Goal: Task Accomplishment & Management: Complete application form

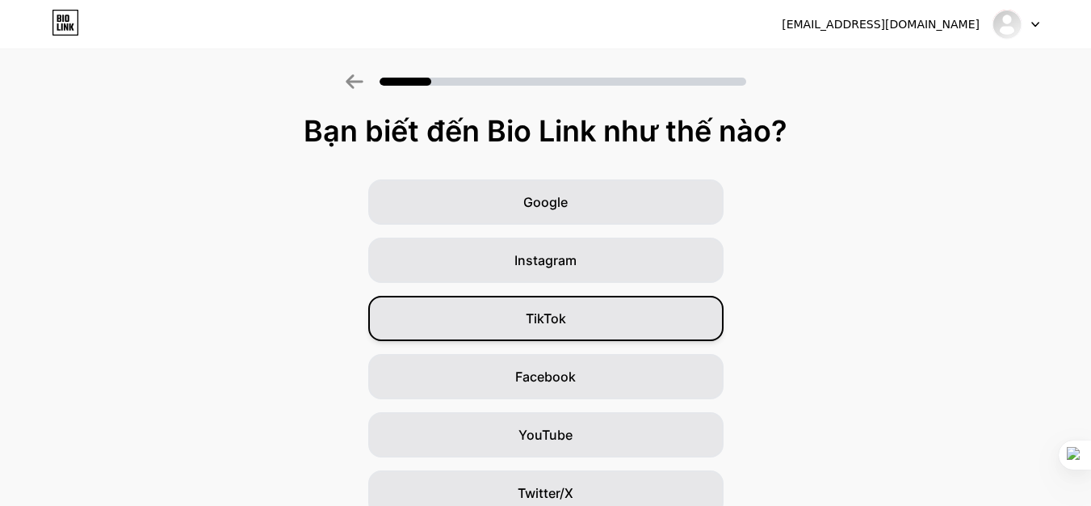
click at [566, 313] on font "TikTok" at bounding box center [546, 318] width 40 height 16
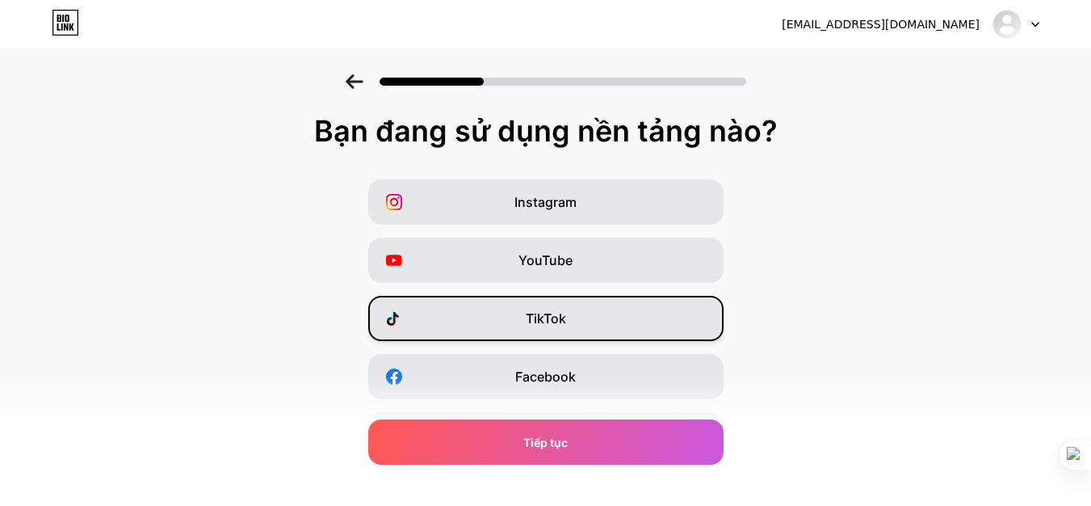
click at [642, 309] on div "TikTok" at bounding box center [545, 318] width 355 height 45
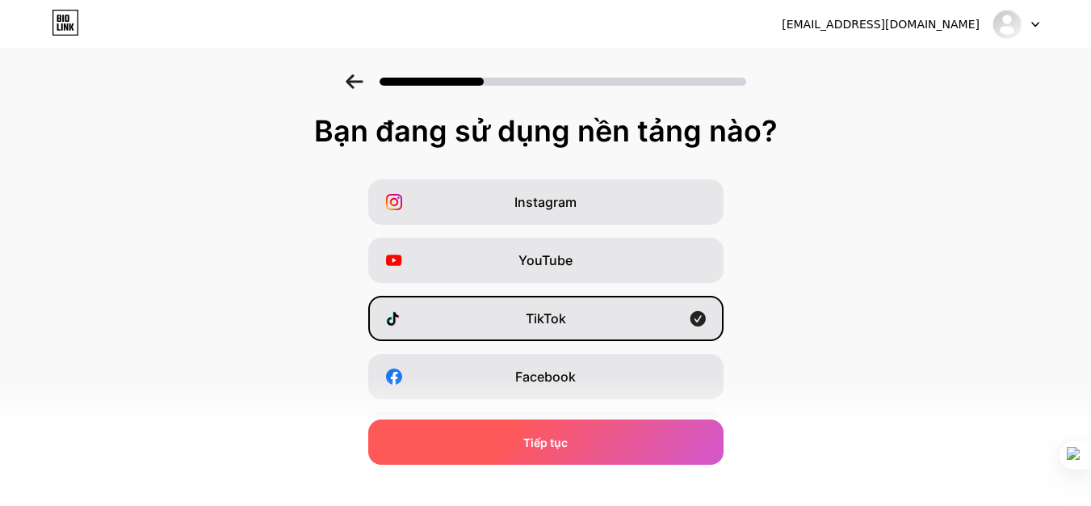
click at [557, 442] on font "Tiếp tục" at bounding box center [546, 442] width 44 height 14
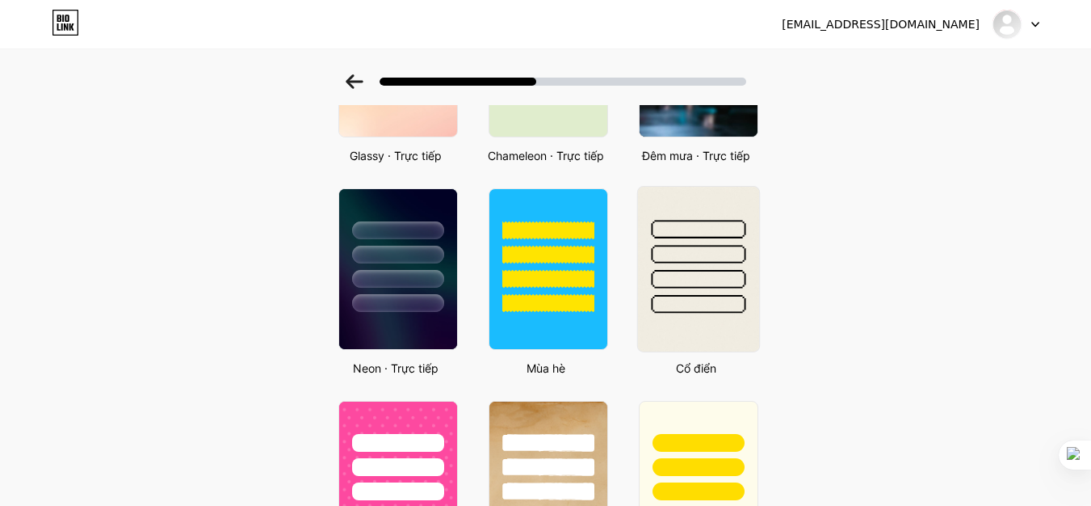
scroll to position [485, 0]
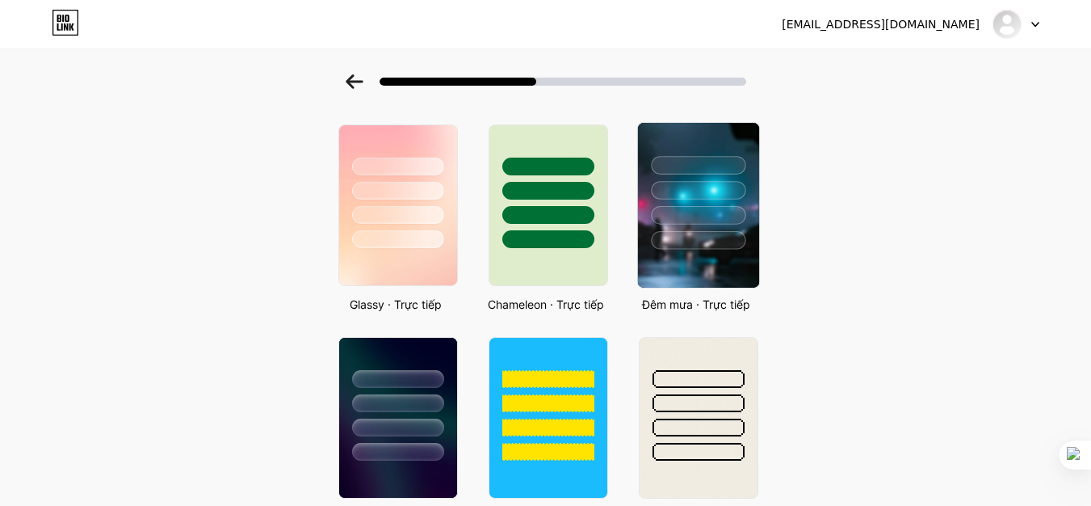
click at [704, 231] on div at bounding box center [698, 240] width 95 height 19
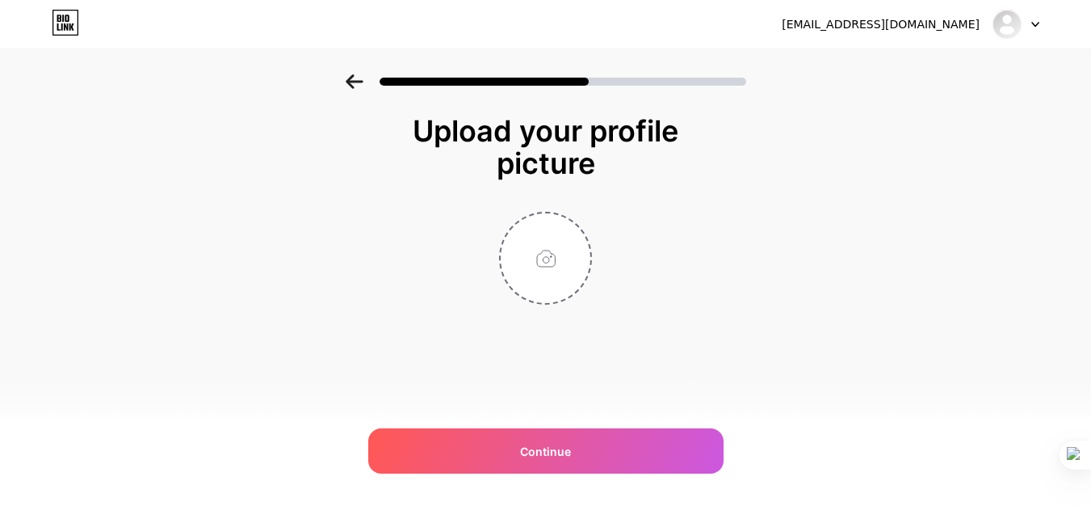
scroll to position [0, 0]
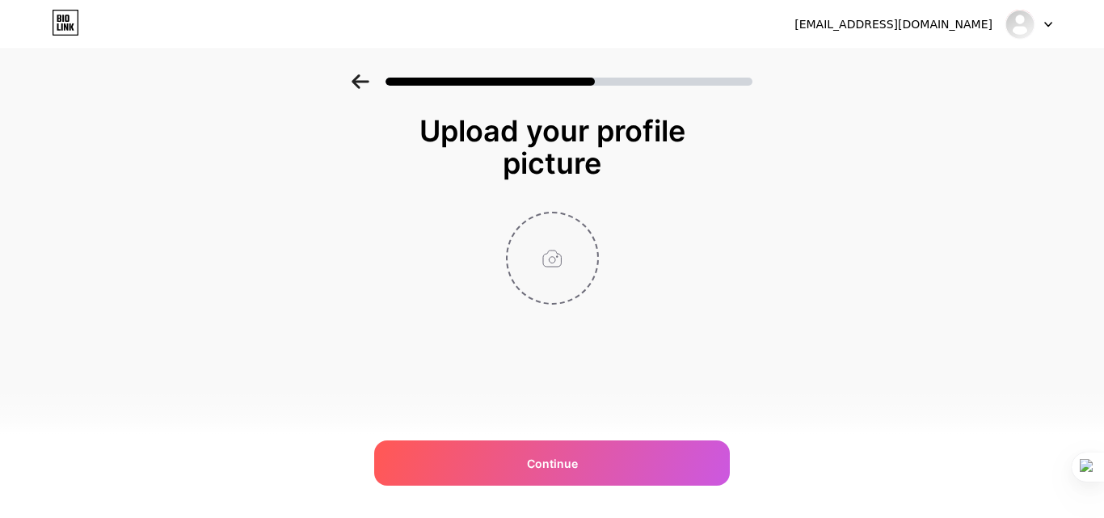
click at [561, 260] on input "file" at bounding box center [552, 258] width 90 height 90
type input "C:\fakepath\photo_2025-09-20_13-51-53.jpg"
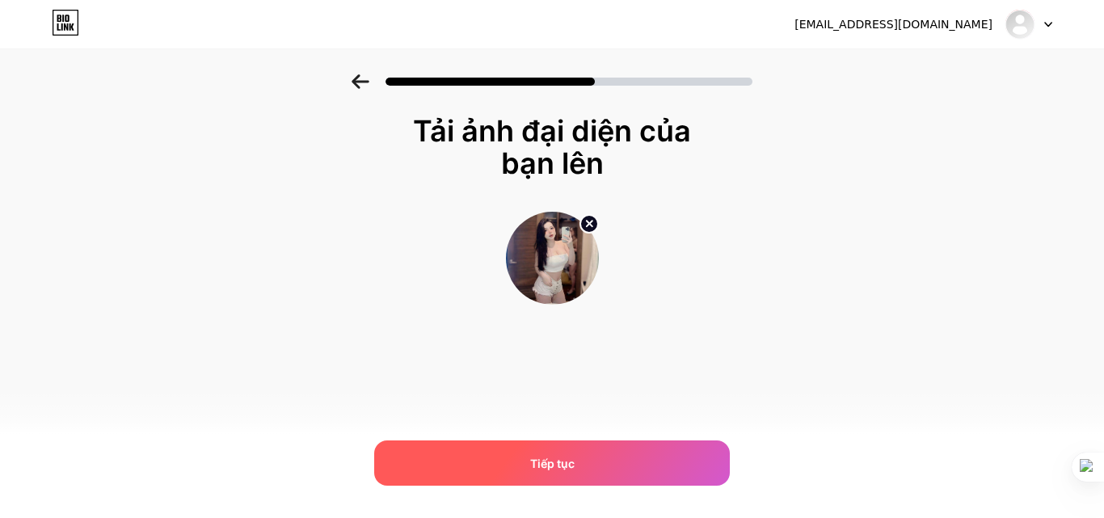
click at [574, 460] on div "Tiếp tục" at bounding box center [551, 462] width 355 height 45
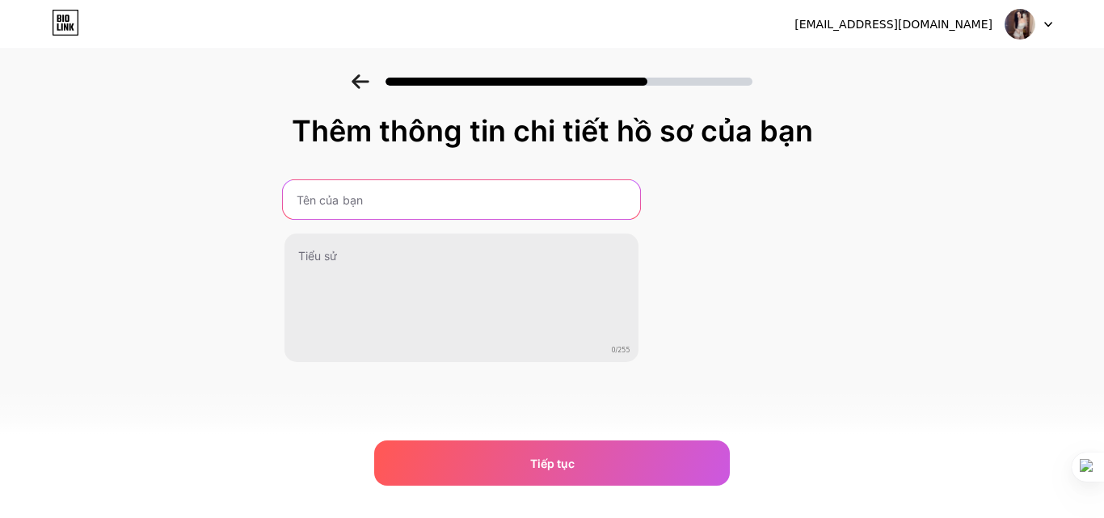
click at [383, 200] on input "text" at bounding box center [460, 199] width 357 height 39
type input "[PERSON_NAME]"
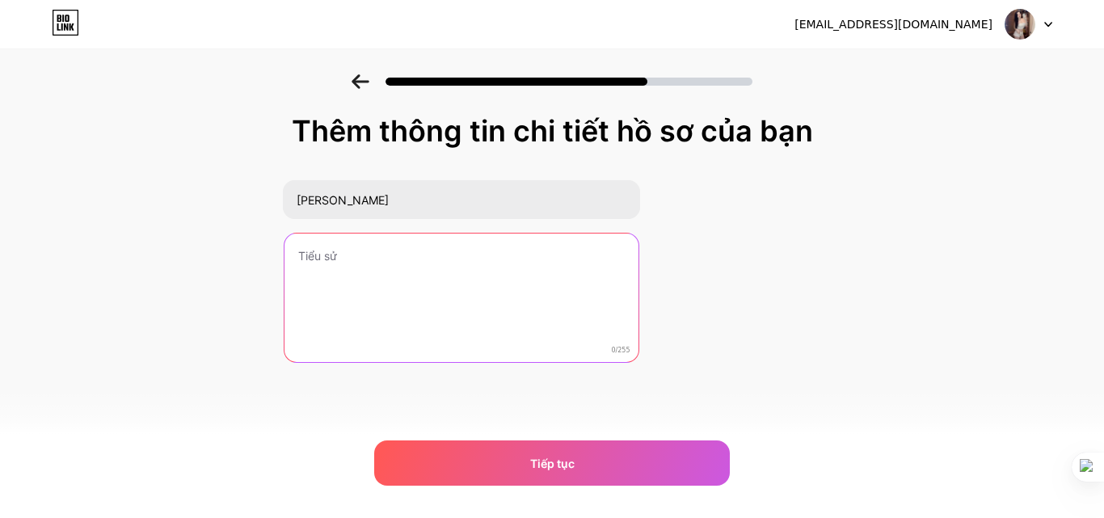
click at [377, 276] on textarea at bounding box center [461, 298] width 354 height 130
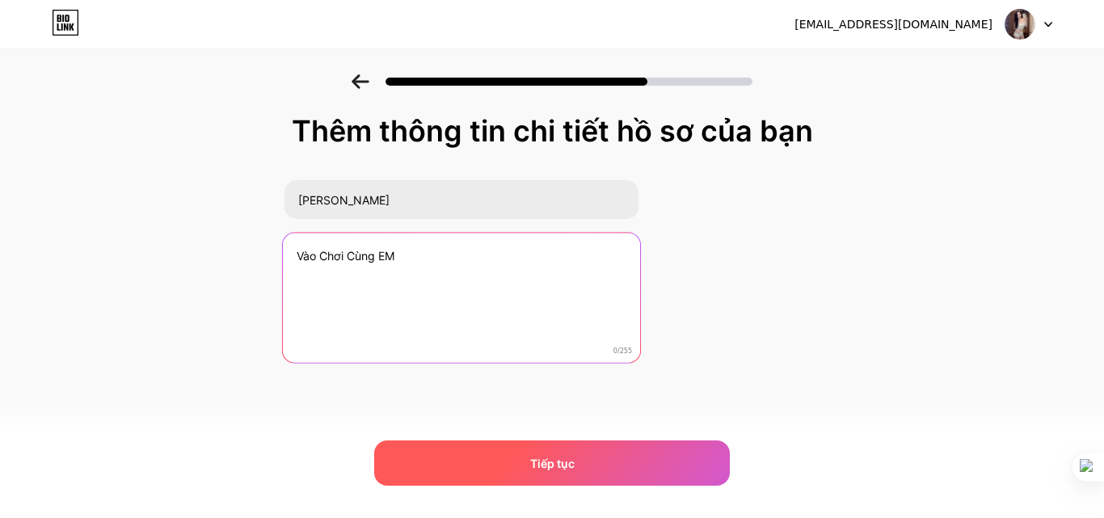
type textarea "Vào Chơi Cùng EM"
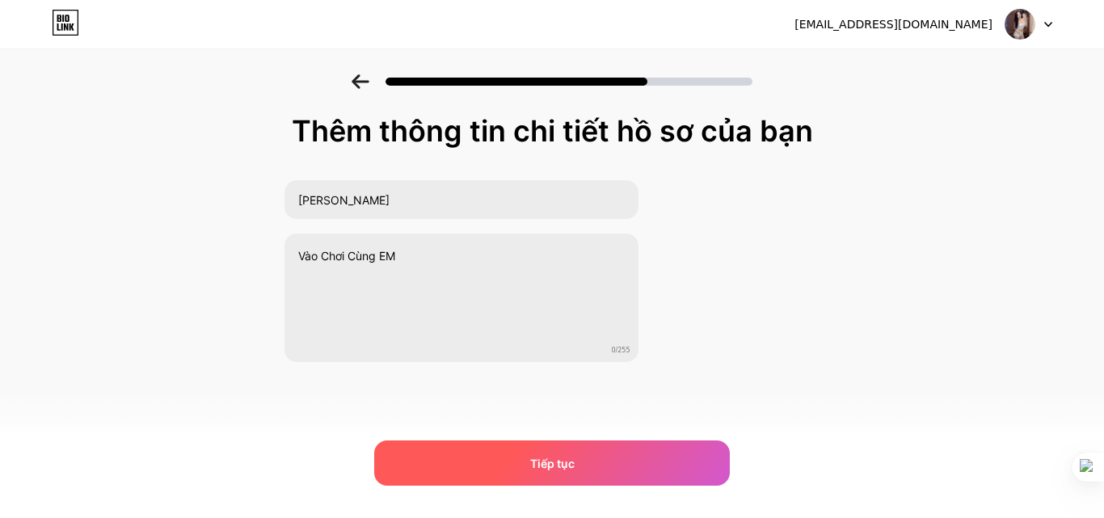
click at [488, 483] on div "Tiếp tục" at bounding box center [551, 462] width 355 height 45
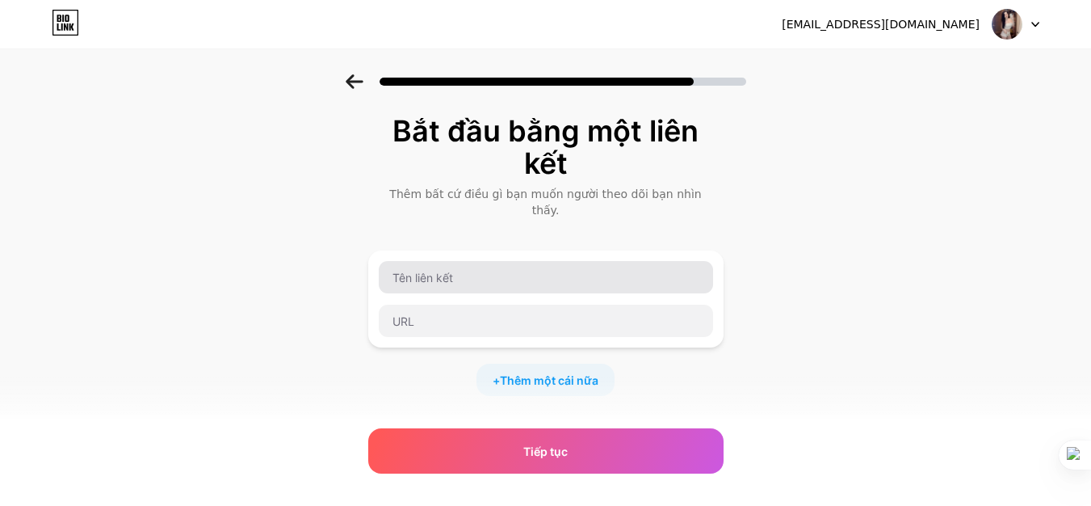
click at [579, 250] on div at bounding box center [545, 298] width 355 height 97
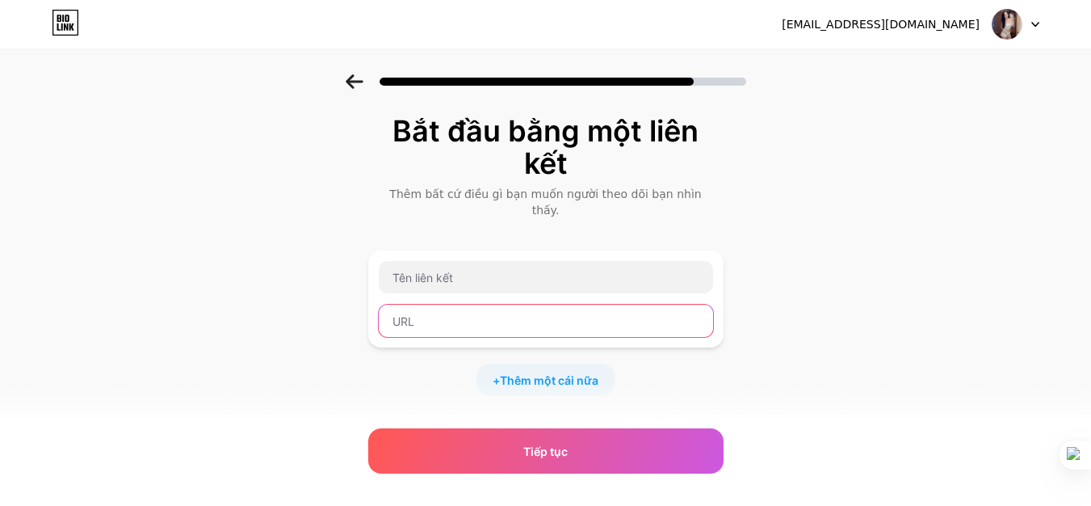
click at [458, 309] on input "text" at bounding box center [546, 321] width 334 height 32
paste input "[URL][DOMAIN_NAME]"
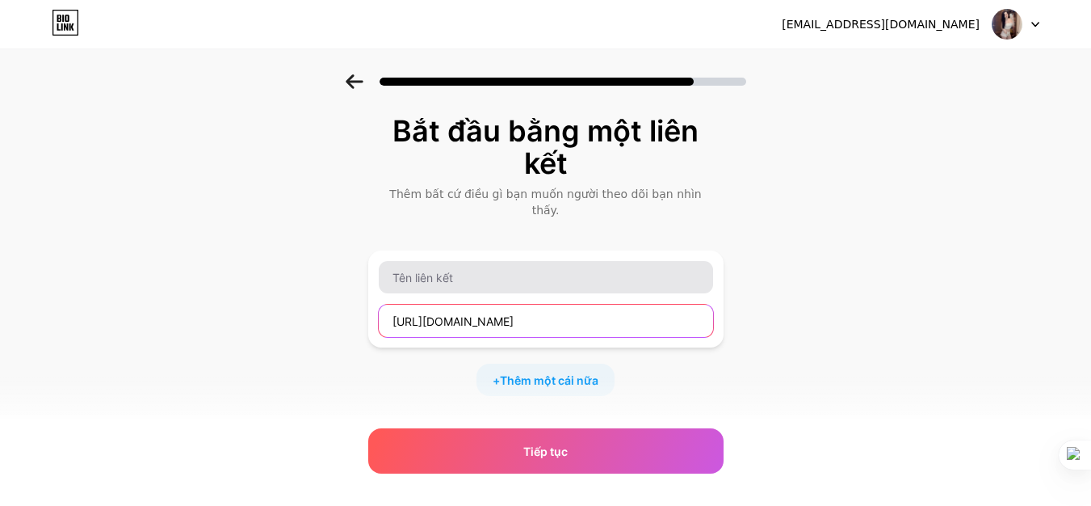
type input "[URL][DOMAIN_NAME]"
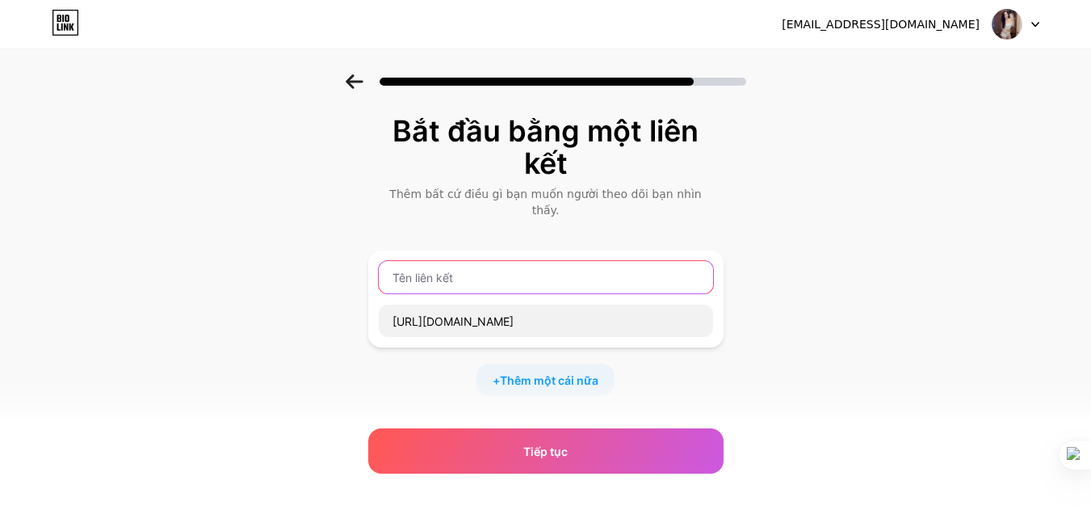
click at [452, 264] on input "text" at bounding box center [546, 277] width 334 height 32
type input "Game Nỗ Hủ Phát Tài"
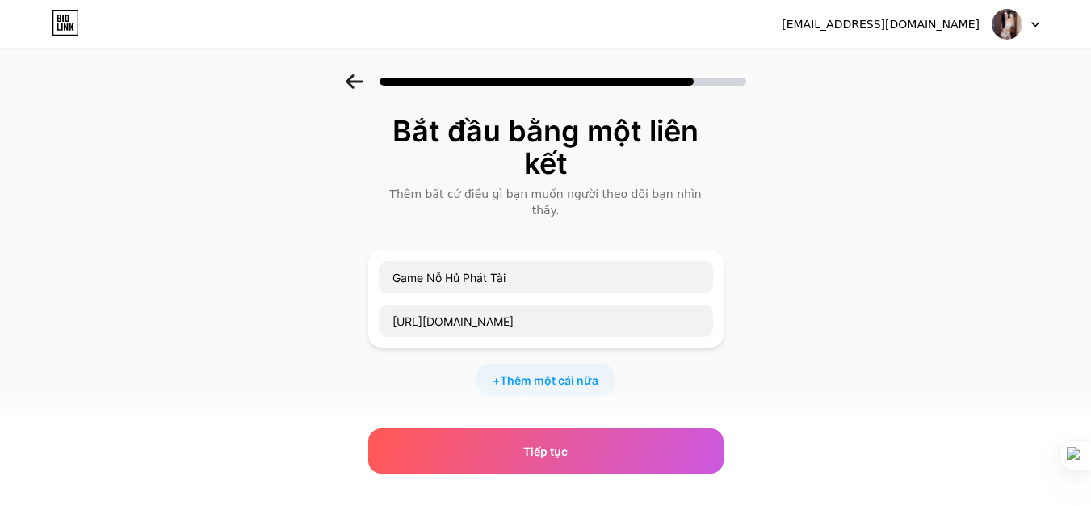
click at [564, 372] on span "Thêm một cái nữa" at bounding box center [549, 380] width 99 height 17
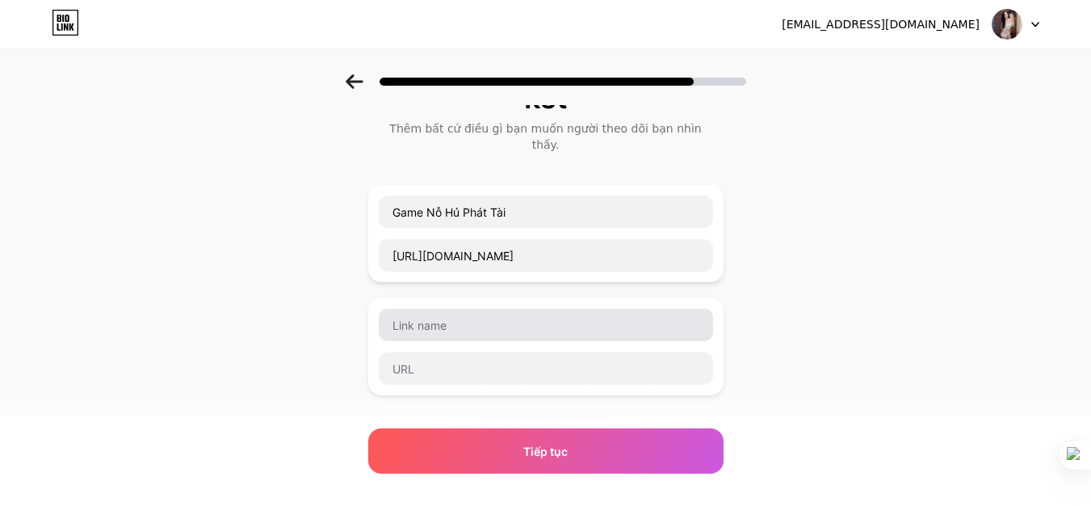
scroll to position [162, 0]
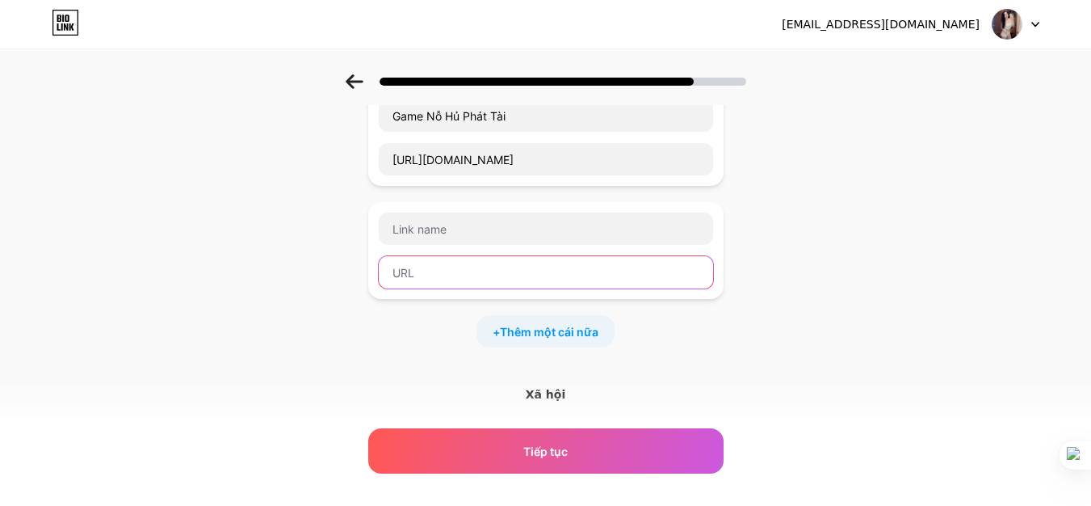
paste input "[URL][DOMAIN_NAME]"
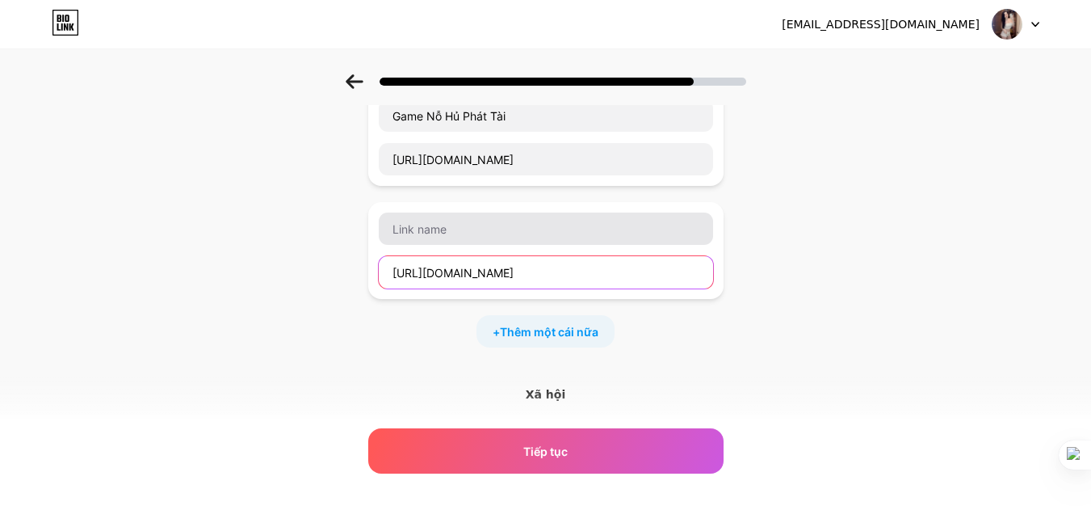
type input "[URL][DOMAIN_NAME]"
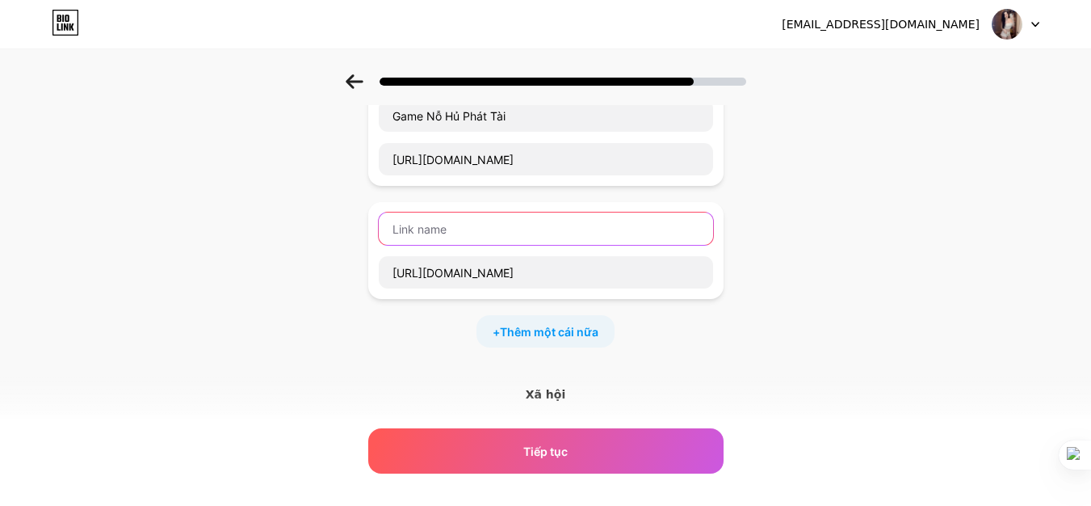
click at [479, 215] on input "text" at bounding box center [546, 228] width 334 height 32
type input "Game Casino"
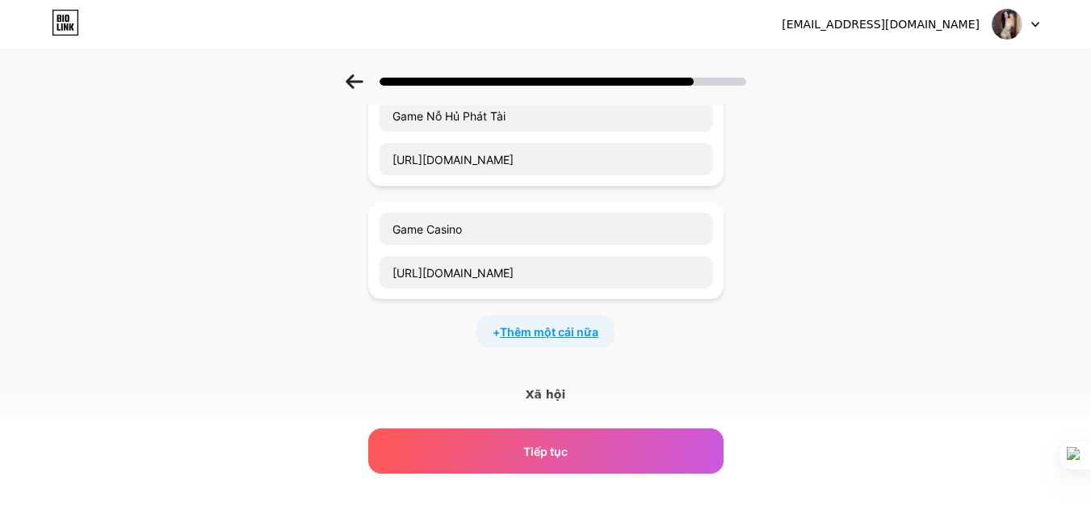
click at [574, 325] on font "Thêm một cái nữa" at bounding box center [549, 332] width 99 height 14
paste input "[URL][DOMAIN_NAME][DOMAIN_NAME]"
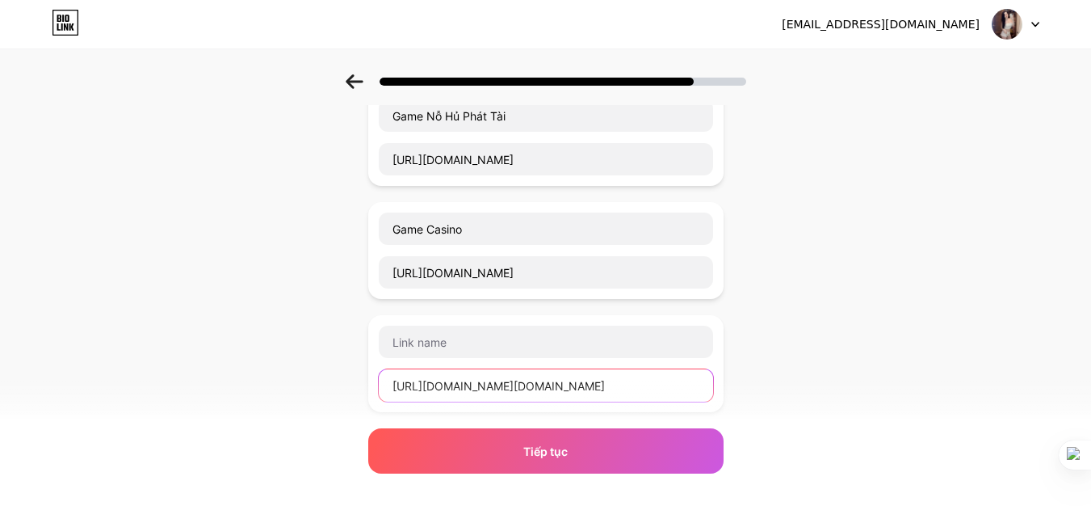
scroll to position [0, 44]
type input "[URL][DOMAIN_NAME][DOMAIN_NAME]"
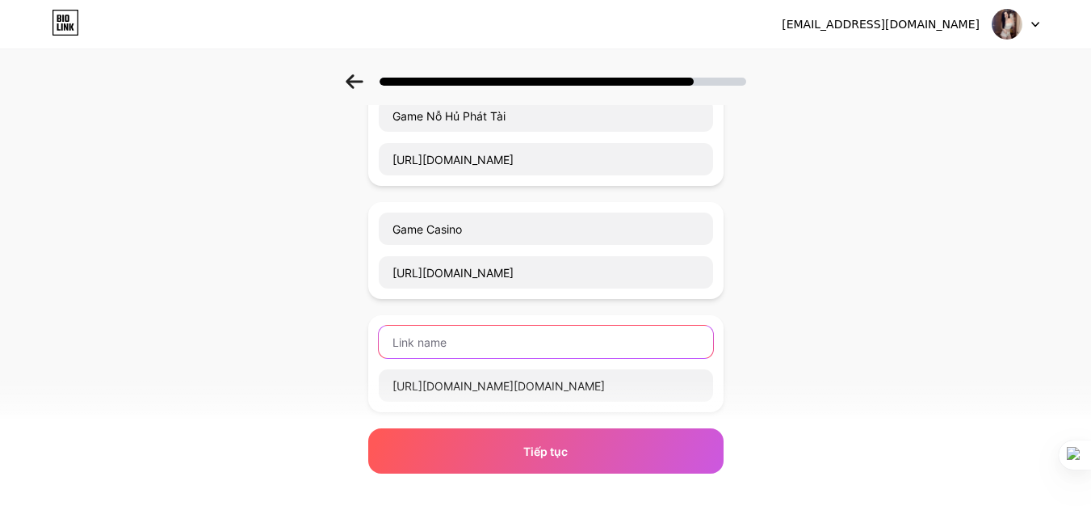
scroll to position [0, 0]
click at [494, 326] on input "text" at bounding box center [546, 342] width 334 height 32
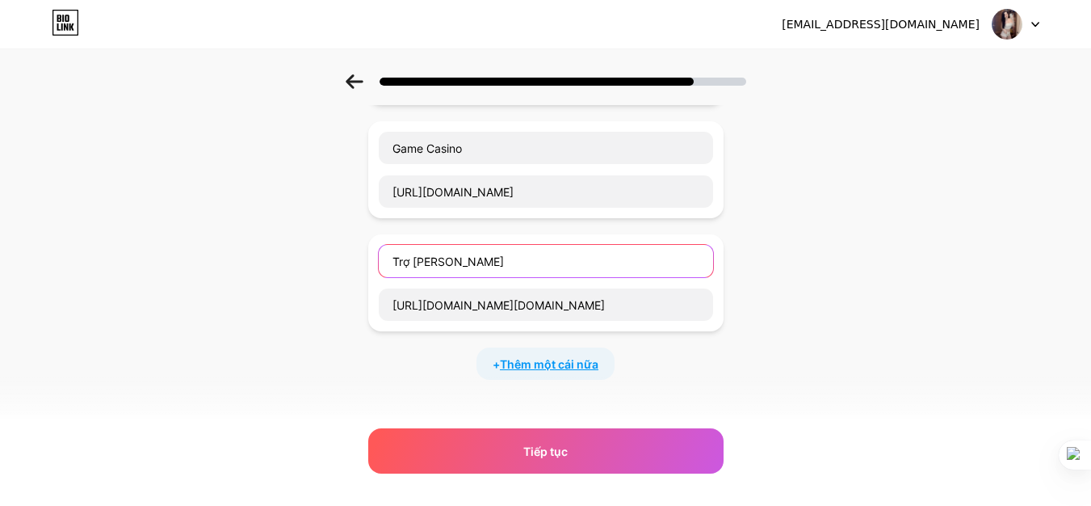
type input "Trợ [PERSON_NAME]"
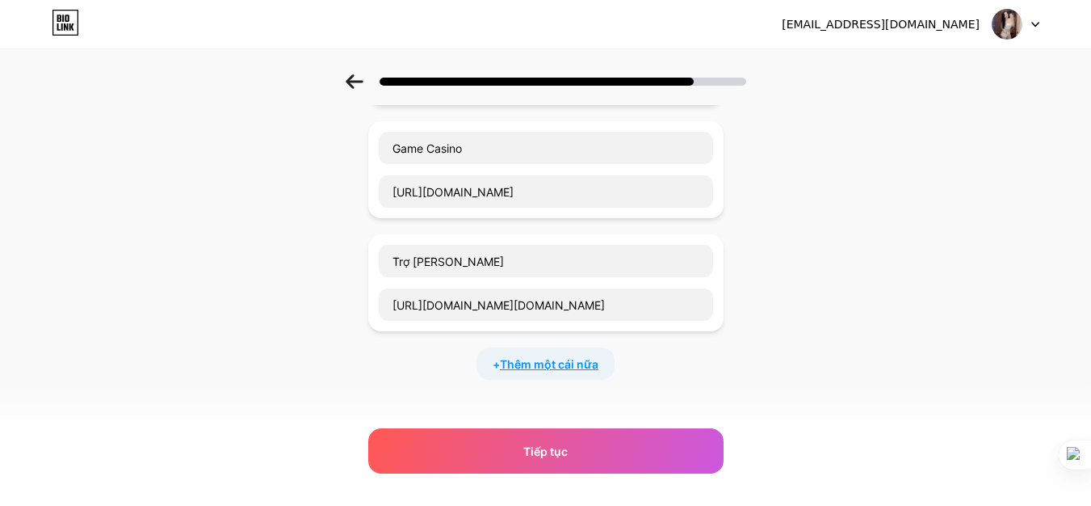
click at [571, 357] on font "Thêm một cái nữa" at bounding box center [549, 364] width 99 height 14
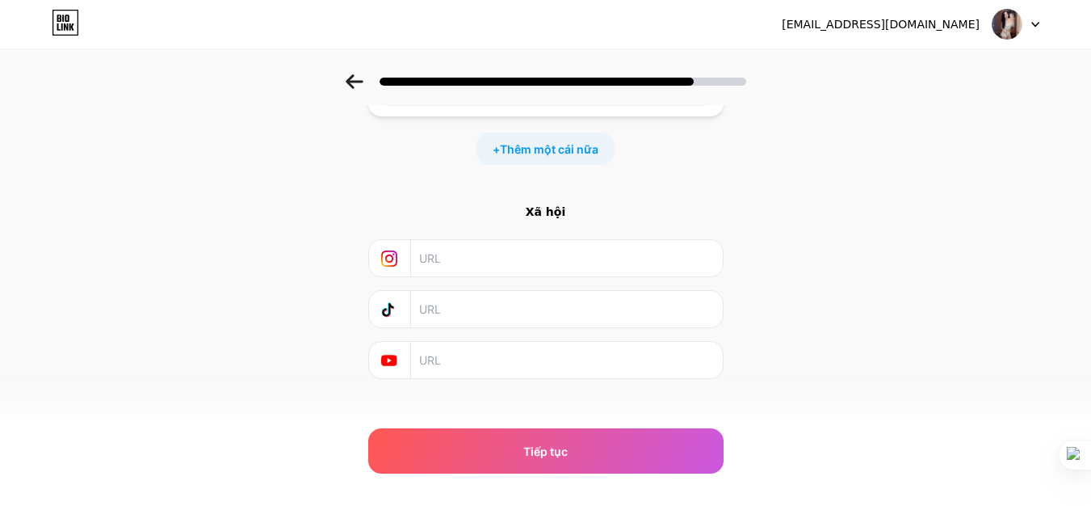
scroll to position [573, 0]
click at [446, 238] on input "text" at bounding box center [565, 256] width 293 height 36
click at [556, 203] on font "Xã hội" at bounding box center [546, 209] width 40 height 13
click at [492, 288] on input "text" at bounding box center [565, 306] width 293 height 36
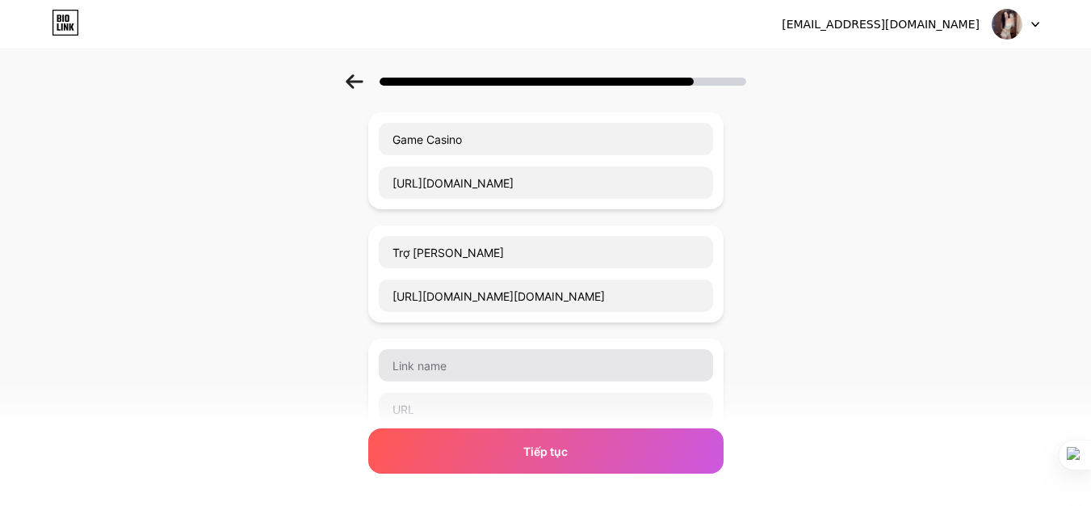
scroll to position [323, 0]
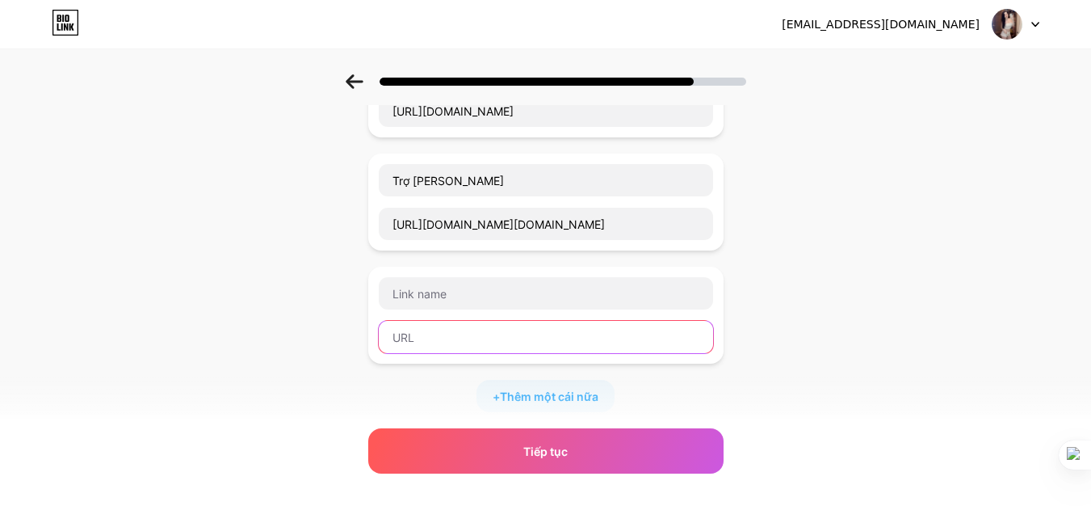
paste input "@baongoc2oo"
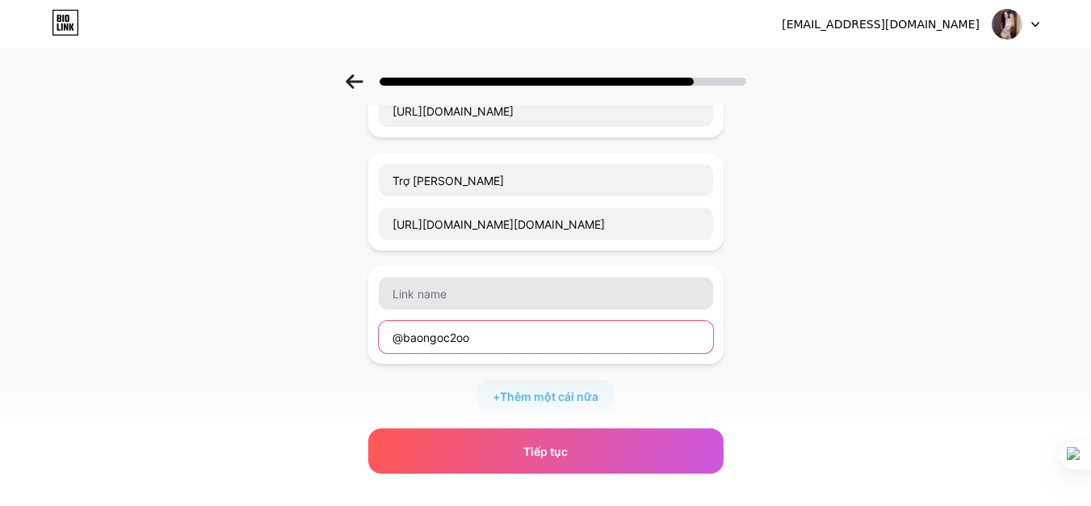
type input "@baongoc2oo"
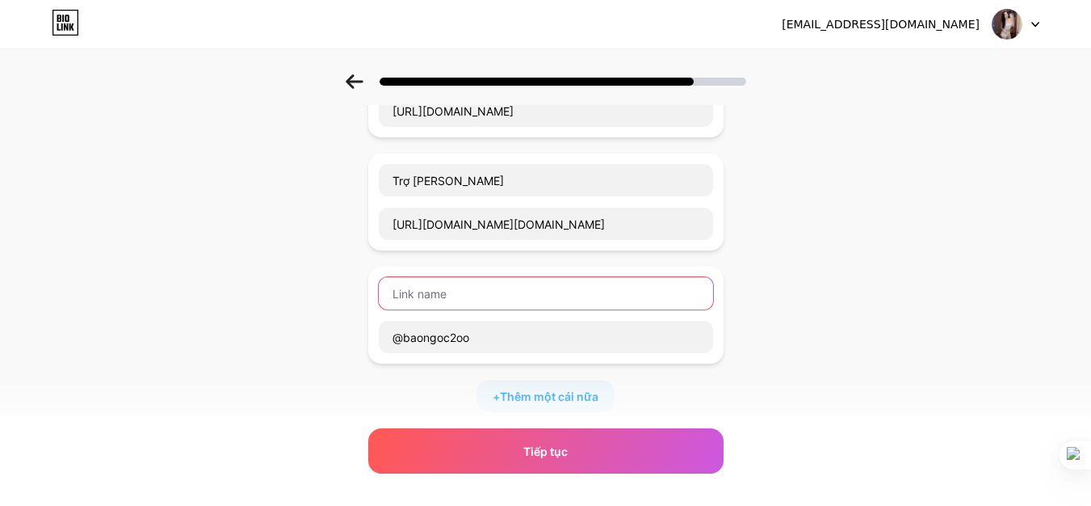
click at [465, 283] on input "text" at bounding box center [546, 293] width 334 height 32
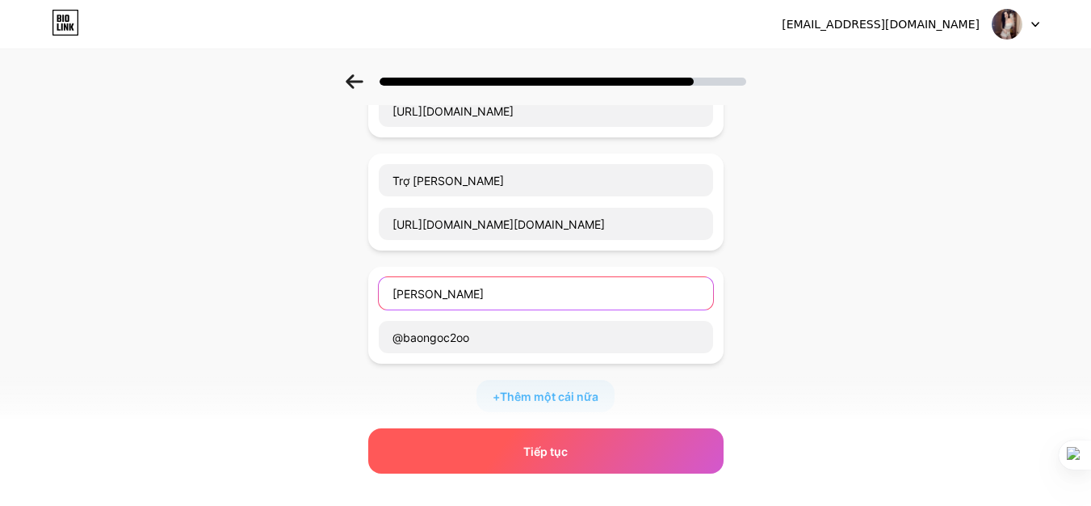
type input "[PERSON_NAME]"
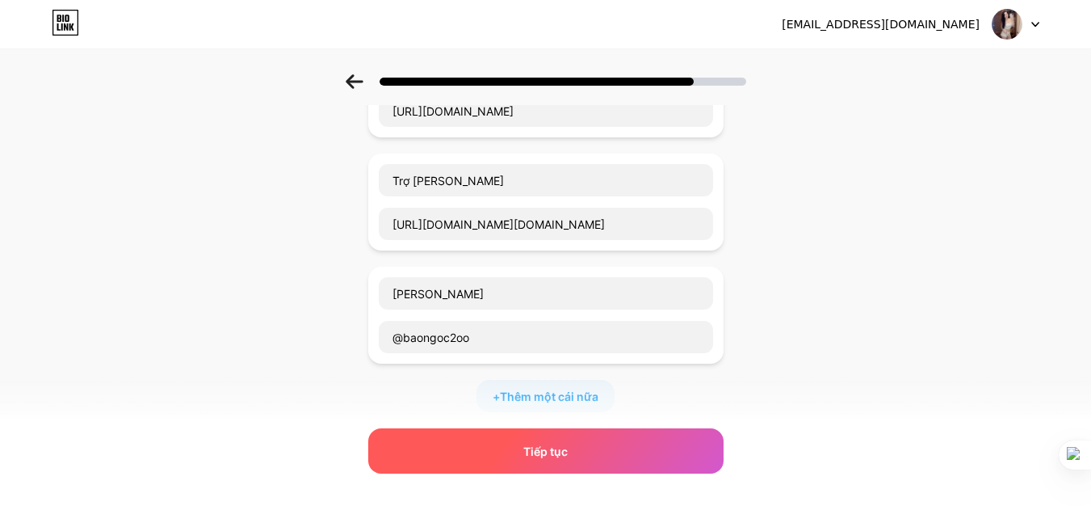
click at [515, 453] on div "Tiếp tục" at bounding box center [545, 450] width 355 height 45
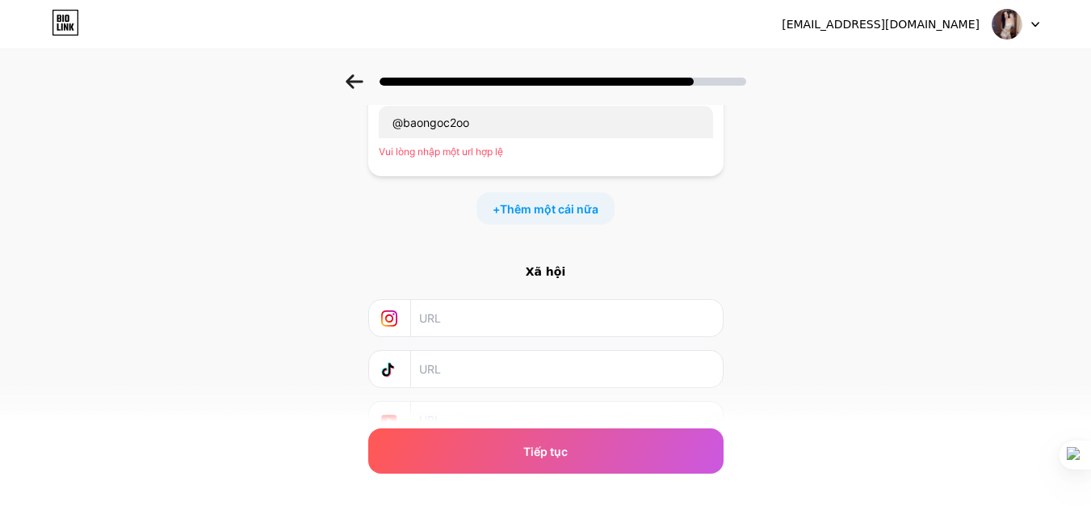
scroll to position [600, 0]
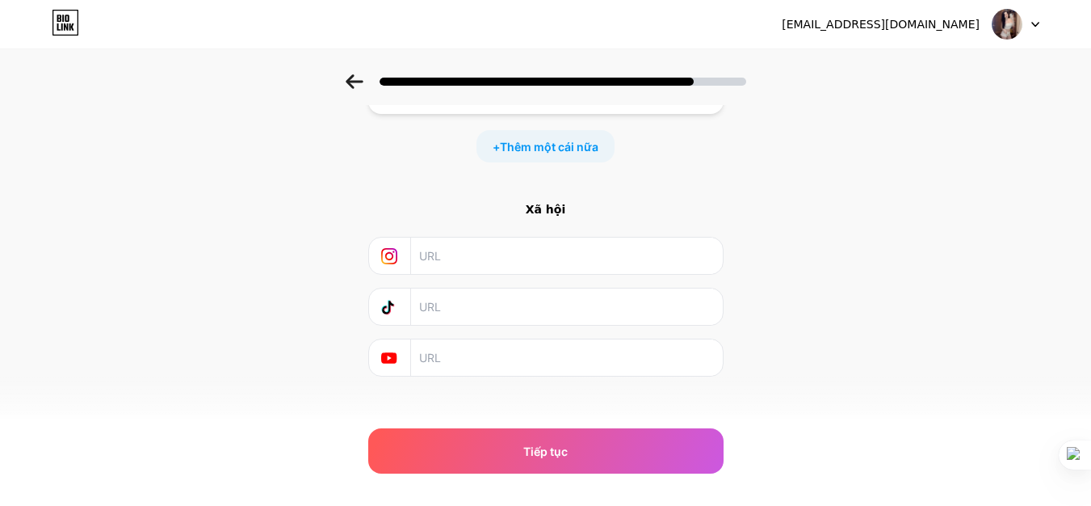
click at [461, 293] on input "text" at bounding box center [565, 306] width 293 height 36
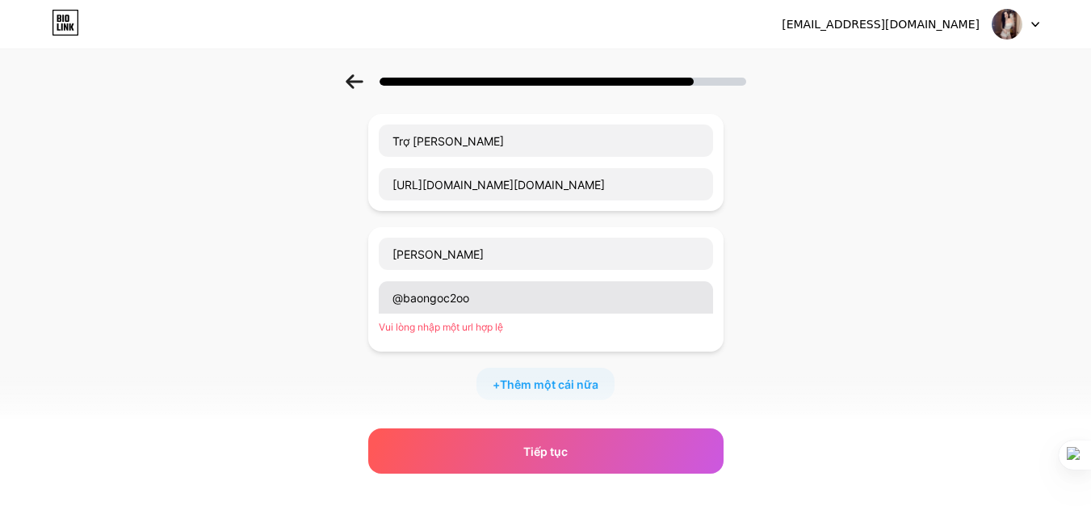
scroll to position [358, 0]
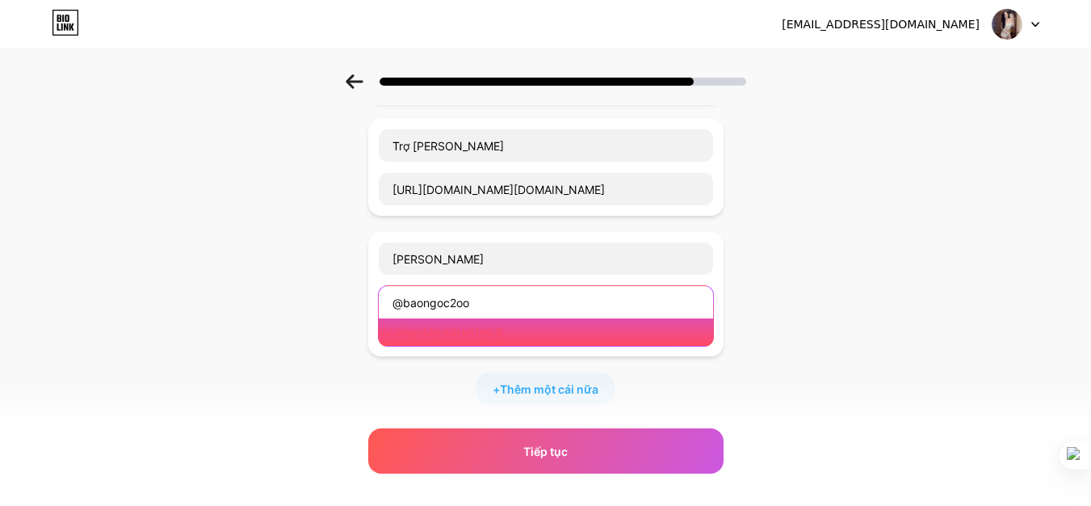
click at [530, 286] on input "@baongoc2oo" at bounding box center [546, 302] width 334 height 32
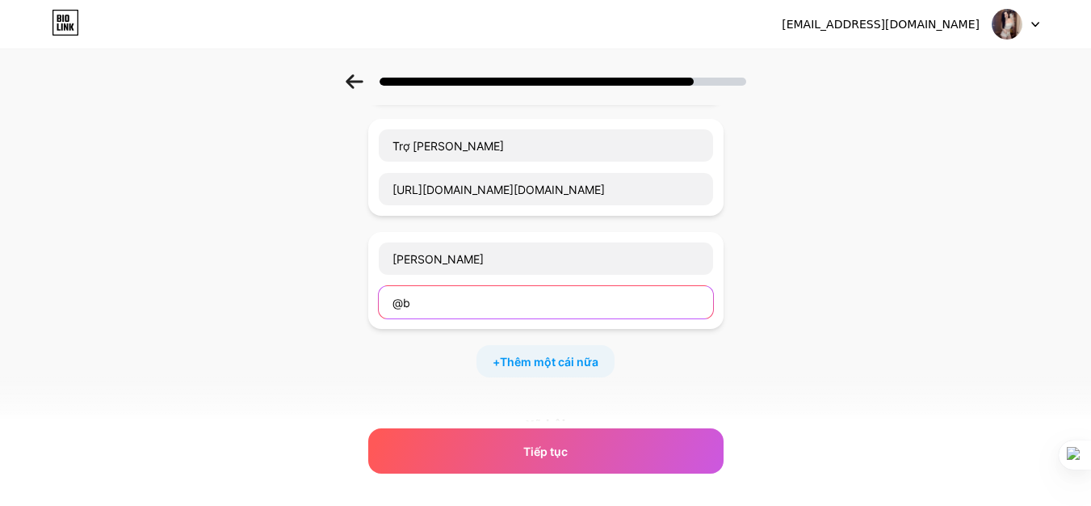
type input "@"
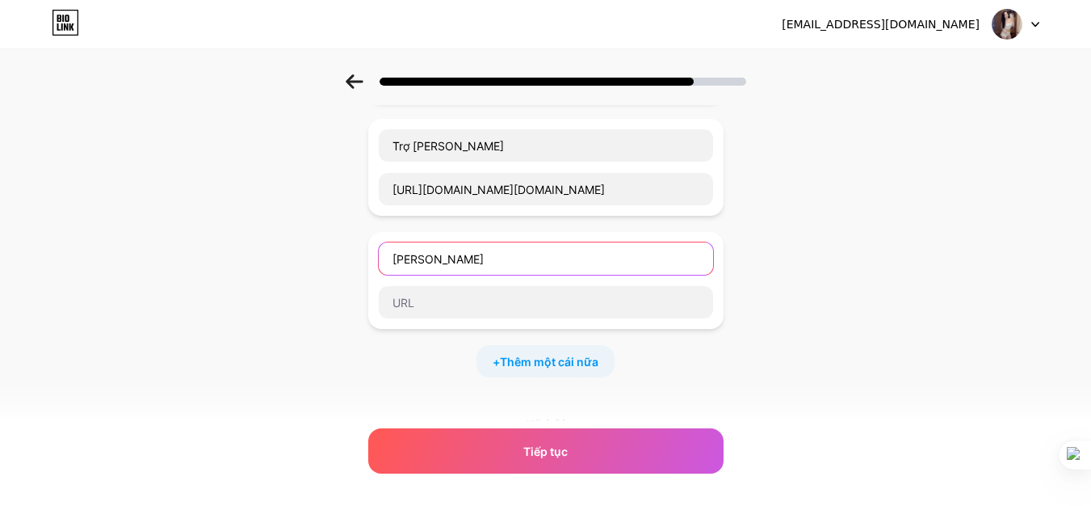
click at [547, 242] on input "[PERSON_NAME]" at bounding box center [546, 258] width 334 height 32
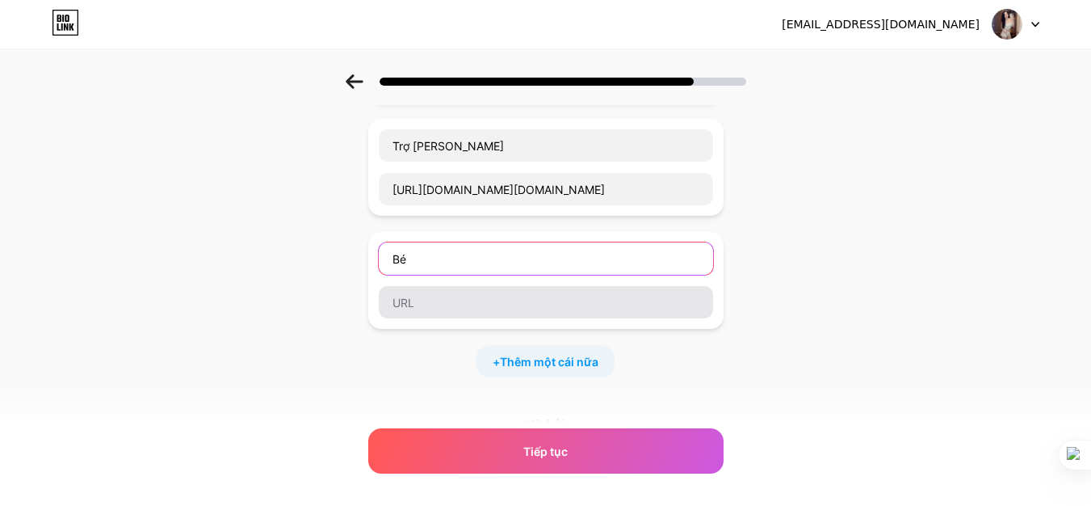
type input "B"
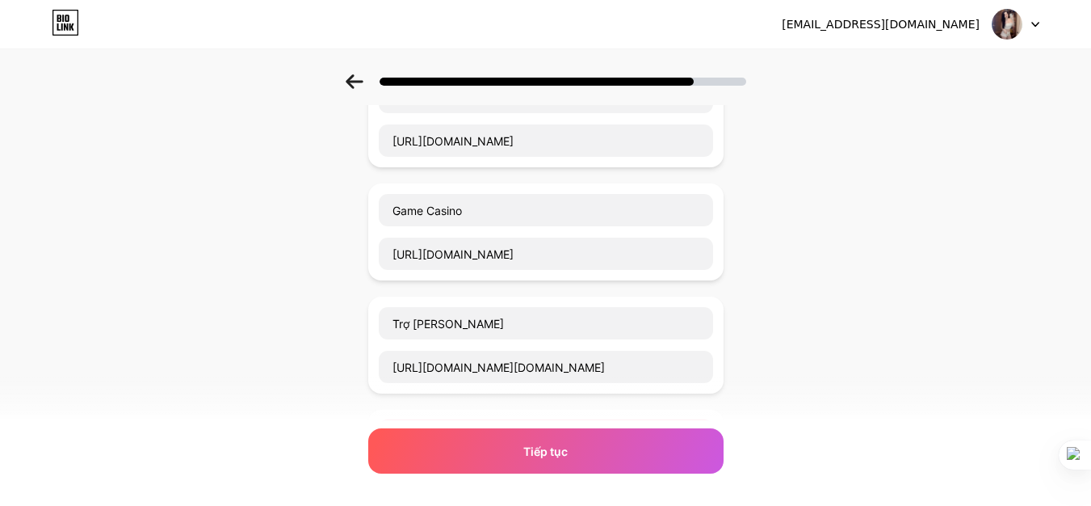
scroll to position [277, 0]
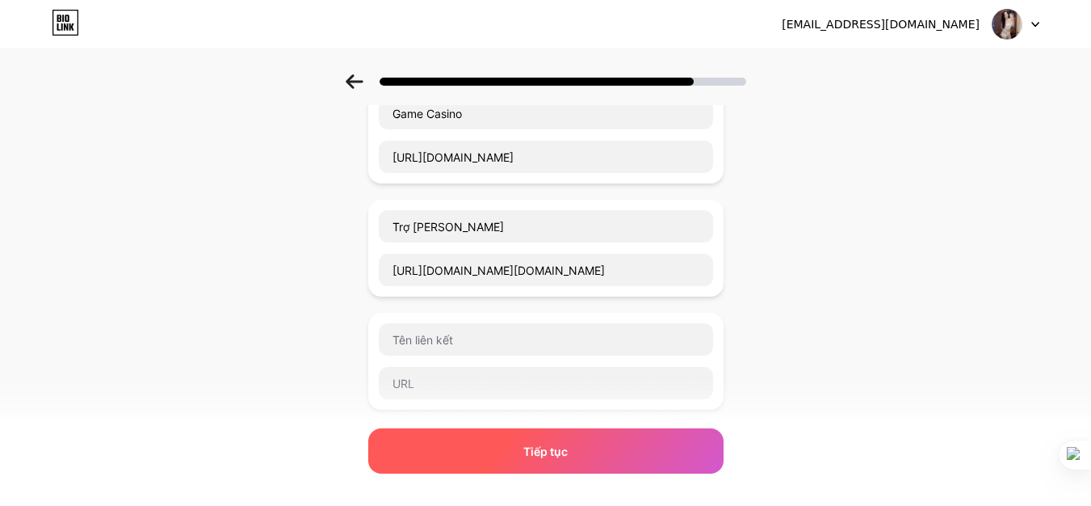
click at [549, 452] on font "Tiếp tục" at bounding box center [546, 451] width 44 height 14
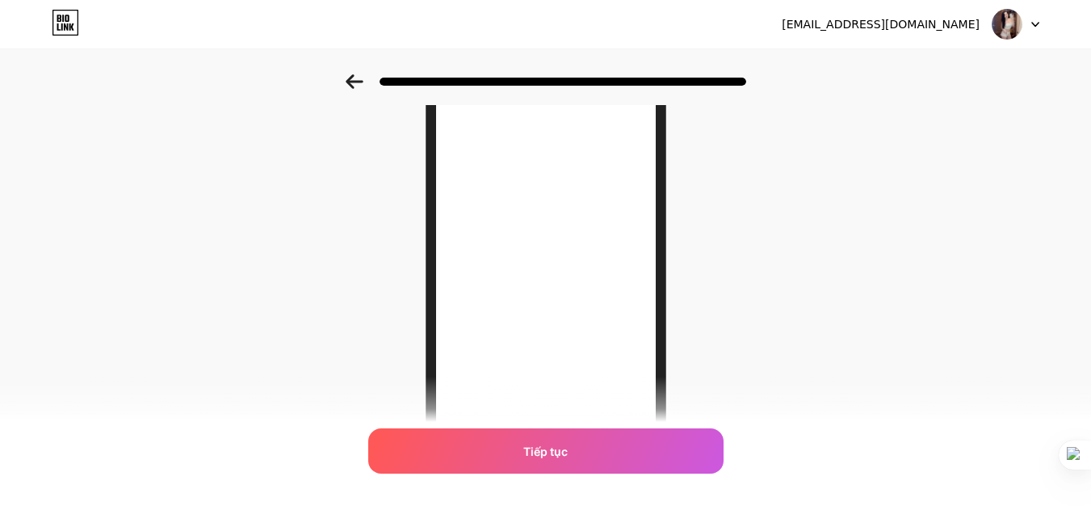
scroll to position [162, 0]
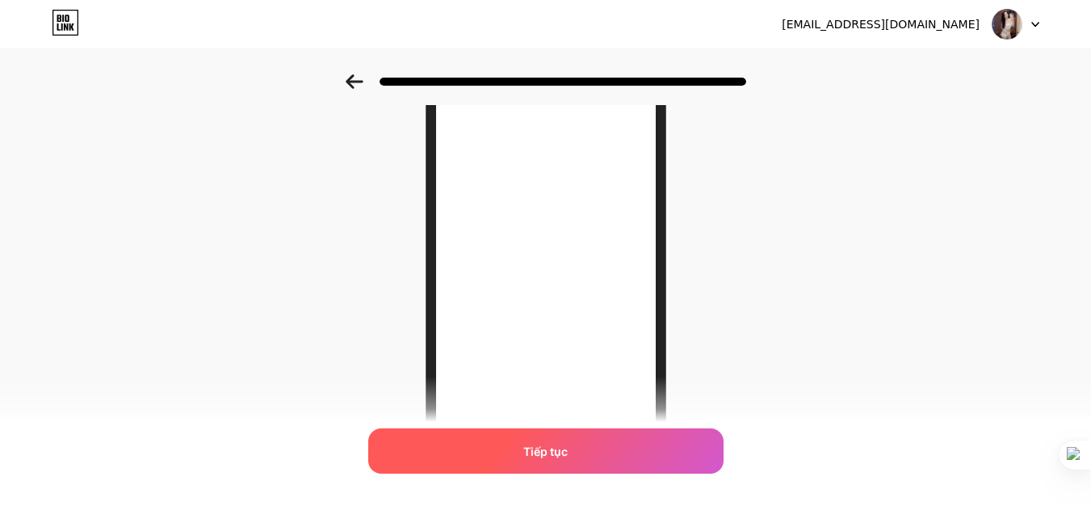
click at [549, 448] on font "Tiếp tục" at bounding box center [546, 451] width 44 height 14
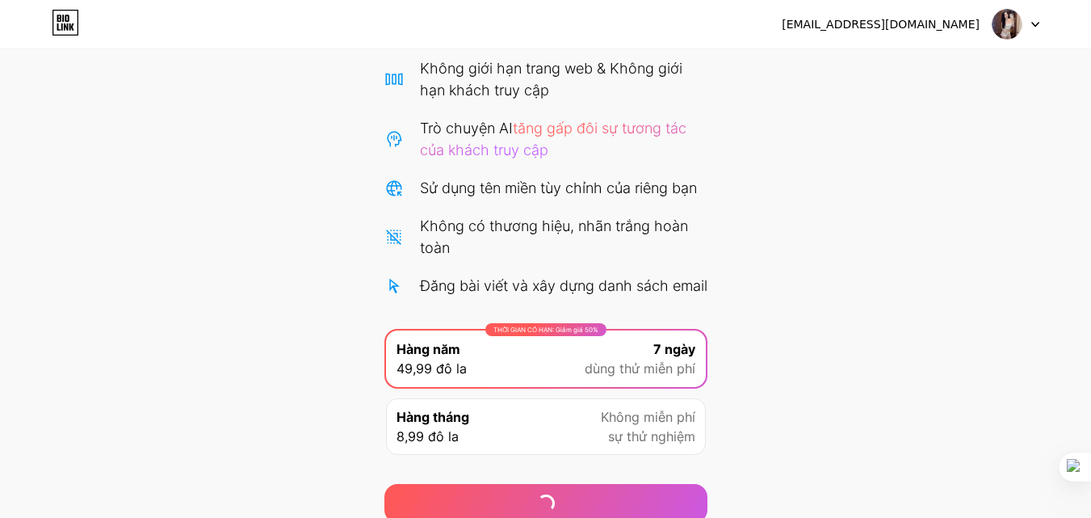
scroll to position [220, 0]
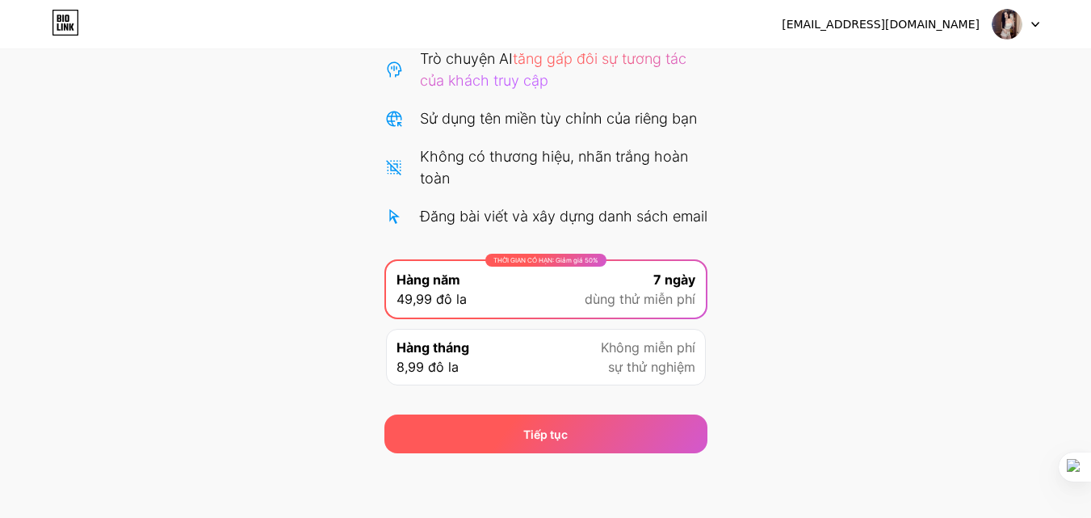
click at [626, 442] on div "Tiếp tục" at bounding box center [546, 433] width 323 height 39
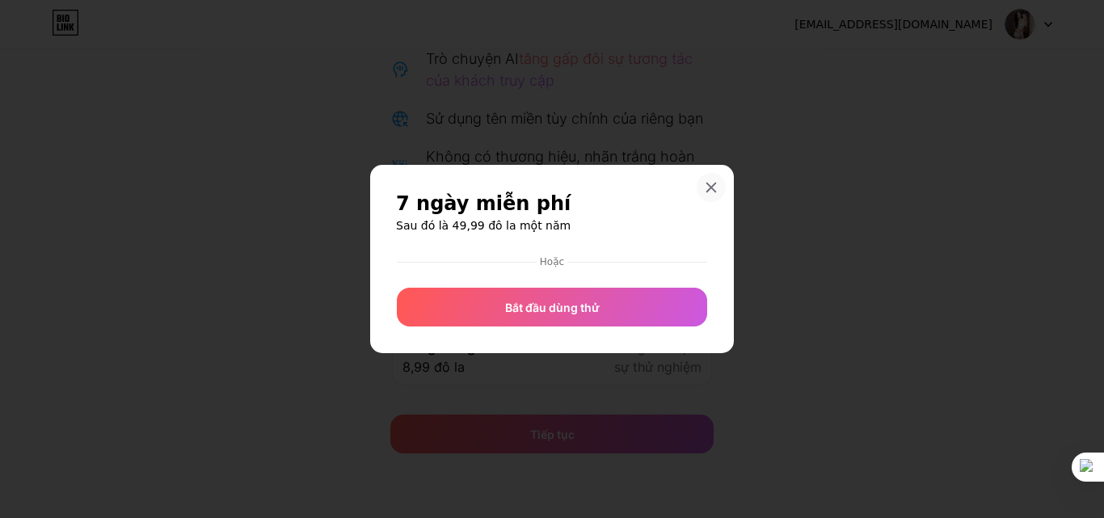
click at [709, 184] on icon at bounding box center [710, 187] width 13 height 13
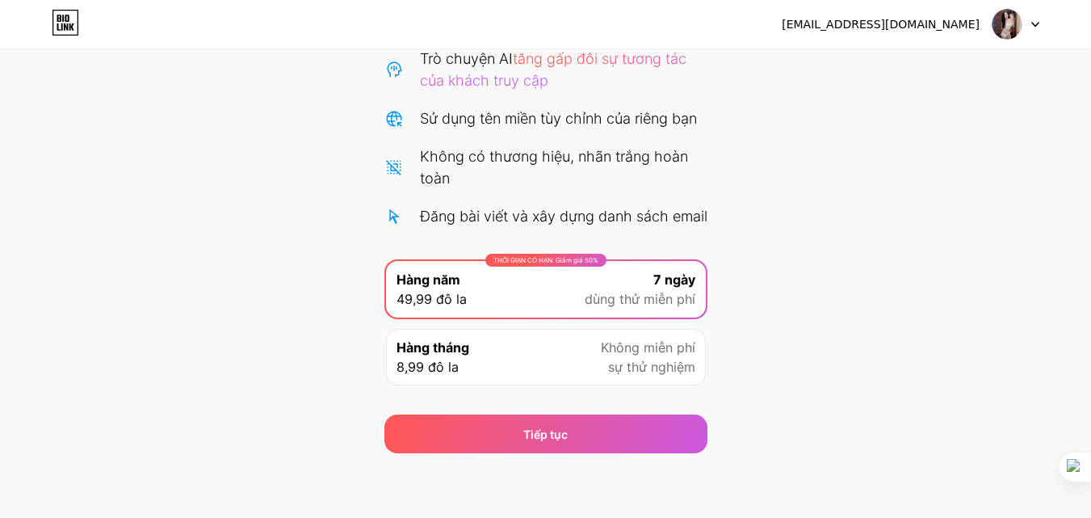
click at [677, 356] on span "Không miễn phí" at bounding box center [648, 347] width 95 height 19
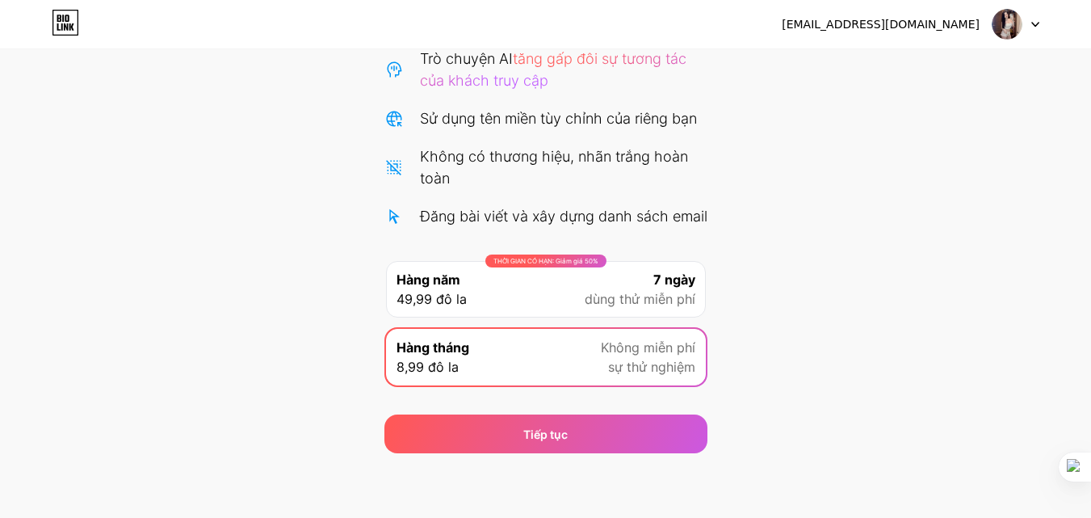
click at [677, 357] on span "sự thử nghiệm" at bounding box center [651, 366] width 87 height 19
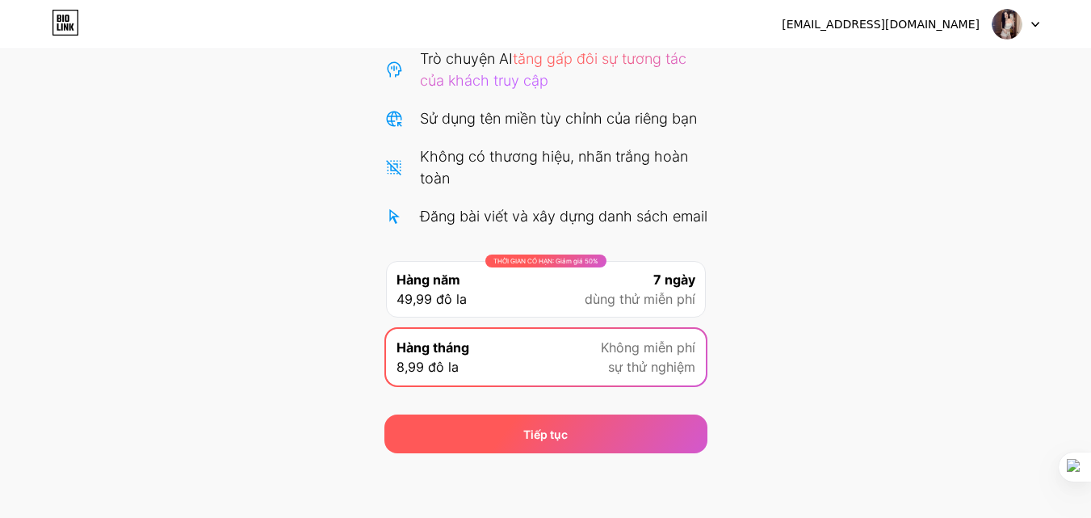
click at [508, 448] on div "Tiếp tục" at bounding box center [546, 433] width 323 height 39
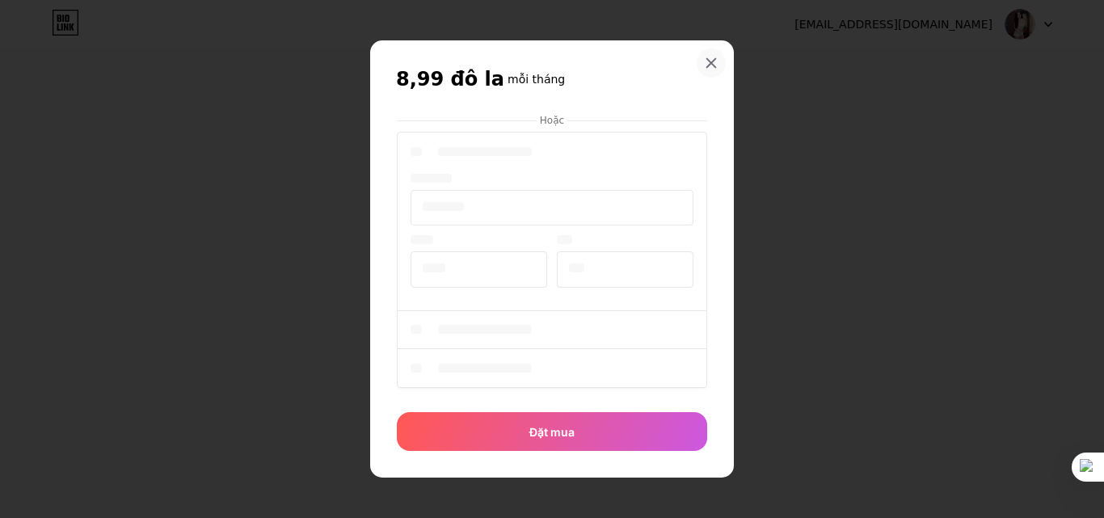
click at [703, 63] on div at bounding box center [710, 62] width 29 height 29
